Goal: Transaction & Acquisition: Purchase product/service

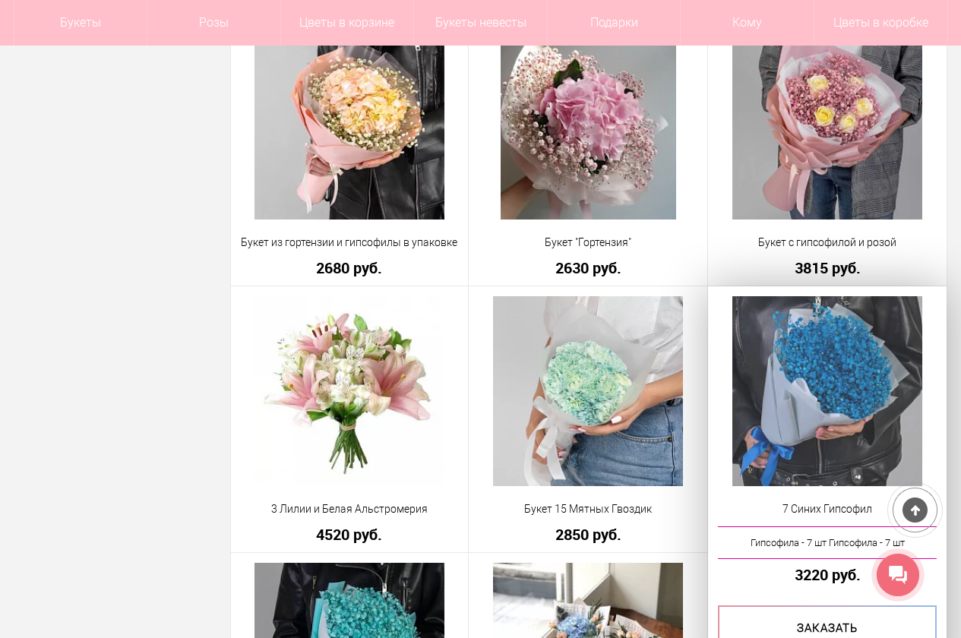
scroll to position [3950, 0]
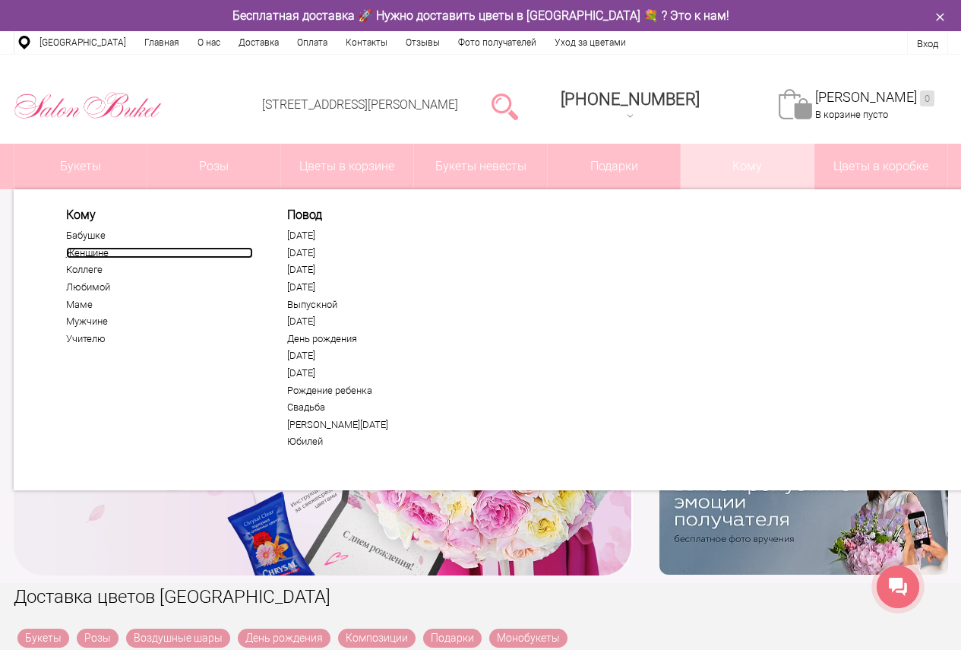
click at [93, 254] on link "Женщине" at bounding box center [159, 253] width 187 height 12
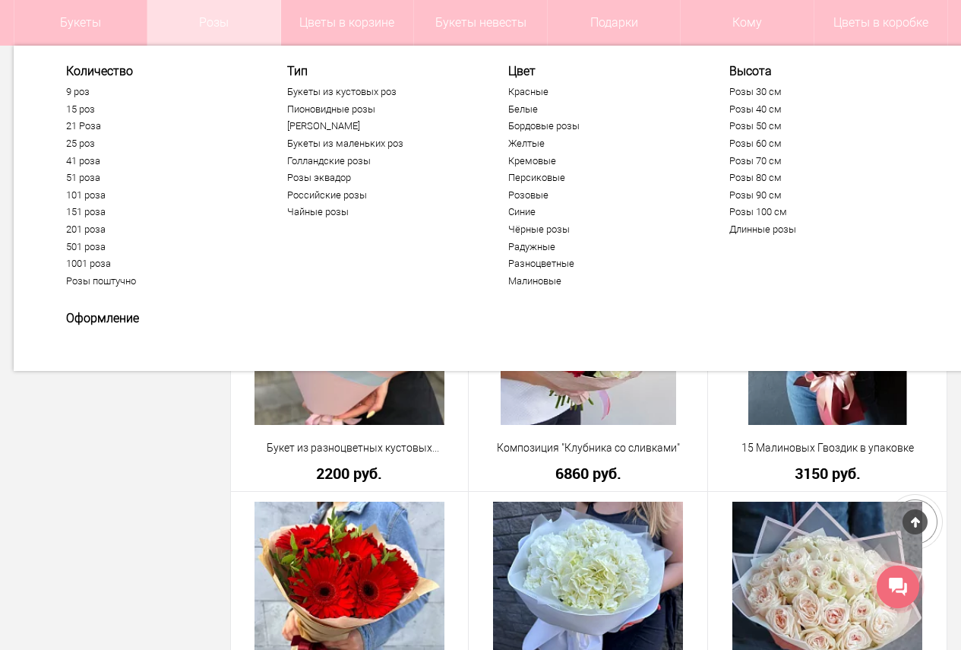
scroll to position [2051, 0]
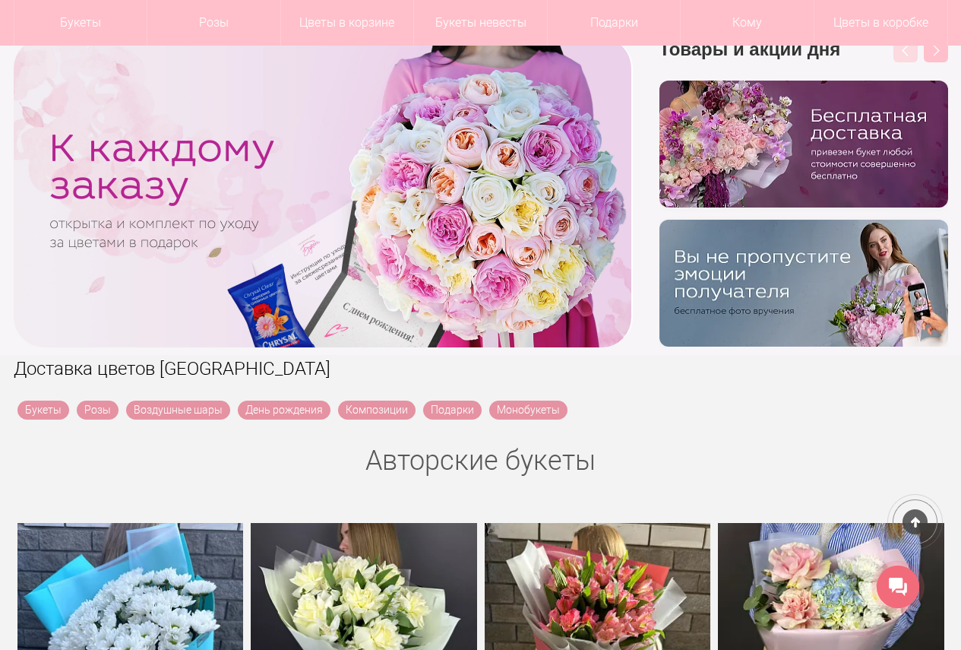
scroll to position [228, 0]
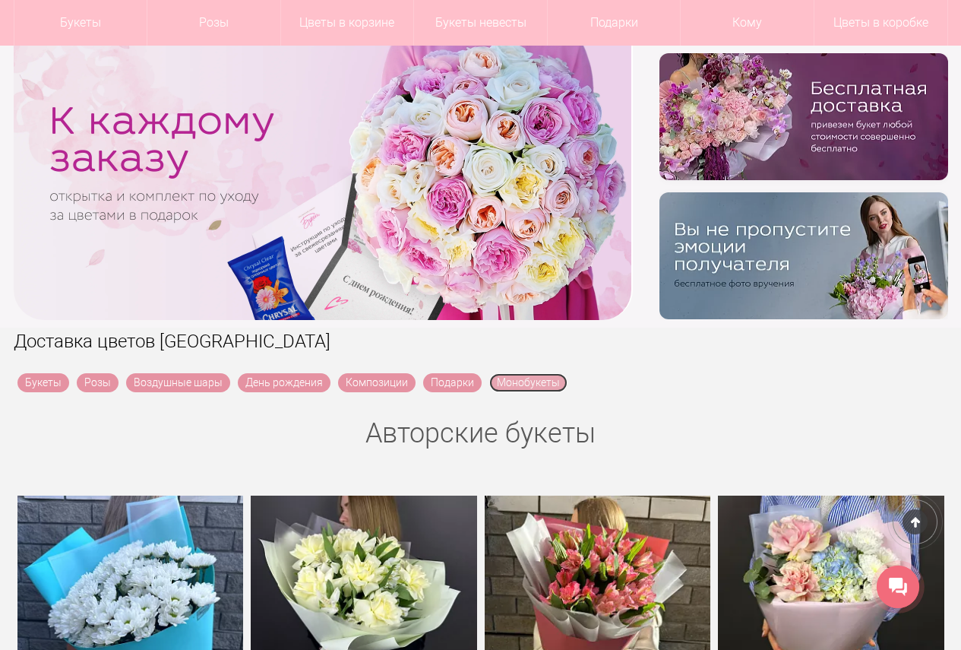
click at [530, 384] on link "Монобукеты" at bounding box center [528, 382] width 78 height 19
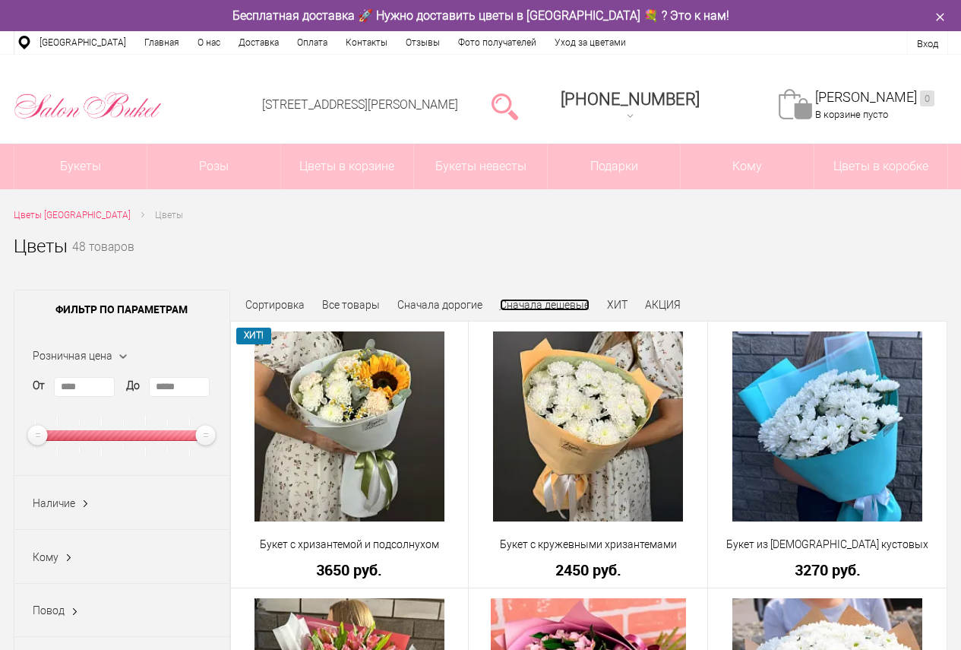
click at [542, 301] on link "Сначала дешевые" at bounding box center [545, 305] width 90 height 12
click at [533, 303] on link "Сначала дешевые" at bounding box center [545, 305] width 90 height 12
